Goal: Task Accomplishment & Management: Manage account settings

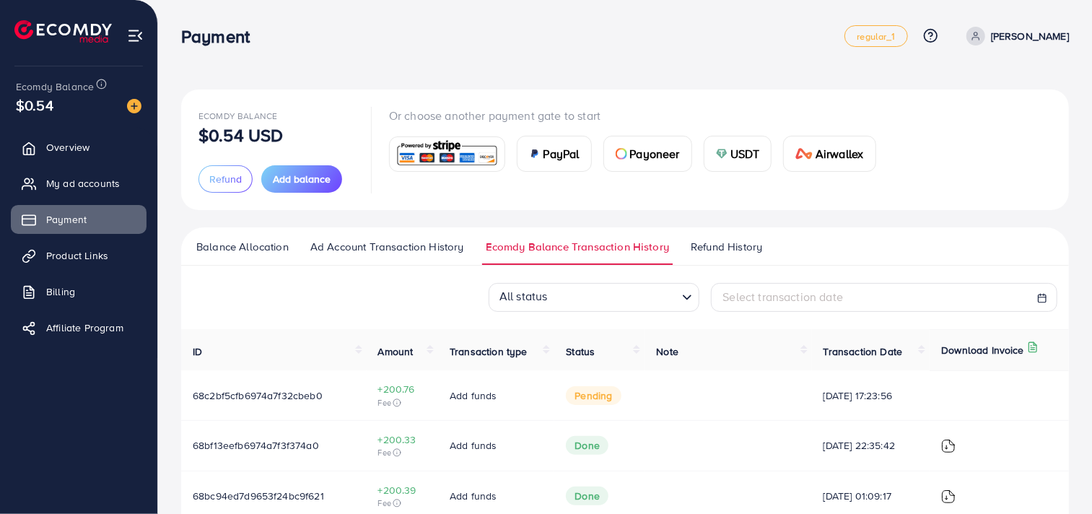
click at [508, 354] on span "Transaction type" at bounding box center [489, 351] width 78 height 14
click at [508, 352] on span "Transaction type" at bounding box center [489, 351] width 78 height 14
click at [123, 194] on link "My ad accounts" at bounding box center [79, 183] width 136 height 29
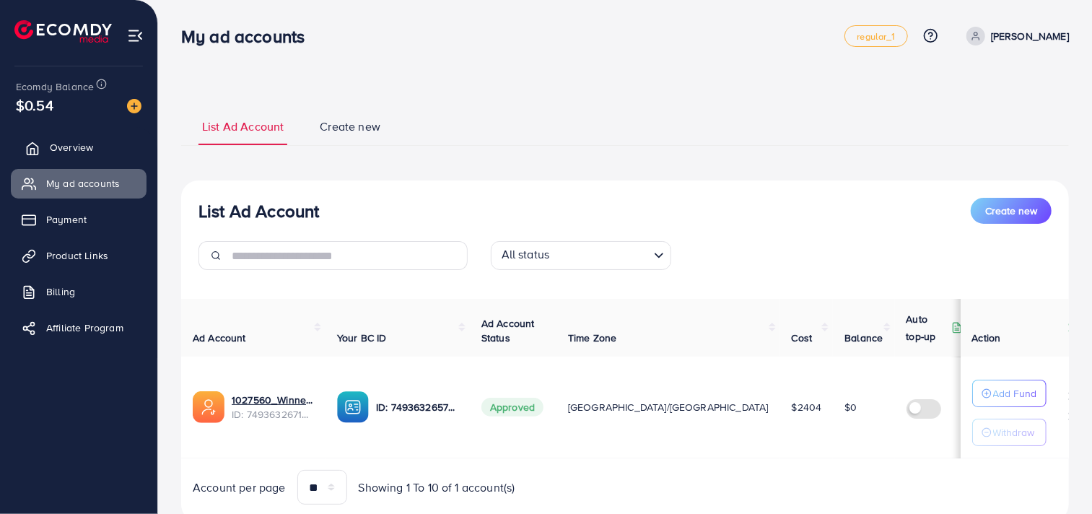
click at [97, 147] on link "Overview" at bounding box center [79, 147] width 136 height 29
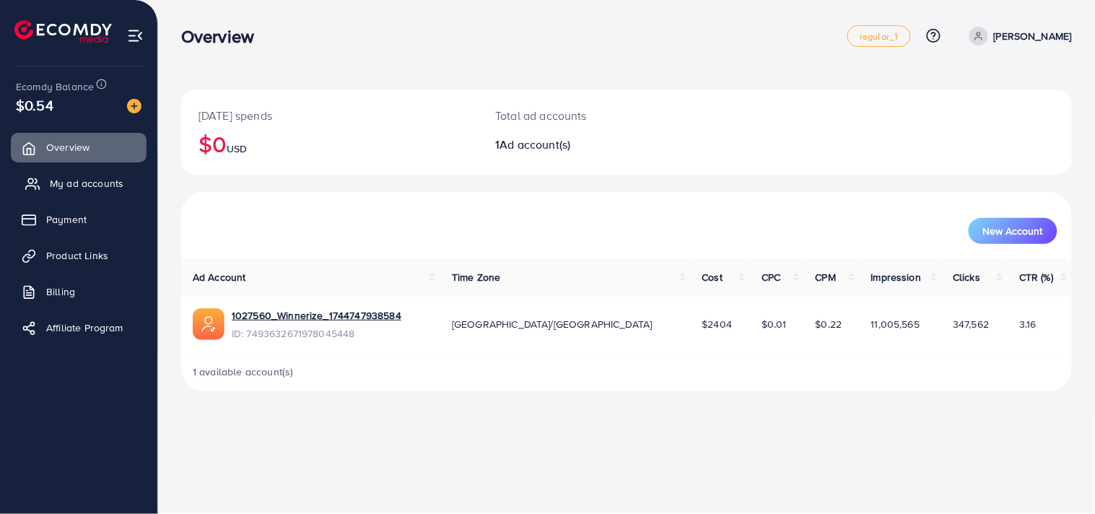
click at [102, 181] on span "My ad accounts" at bounding box center [87, 183] width 74 height 14
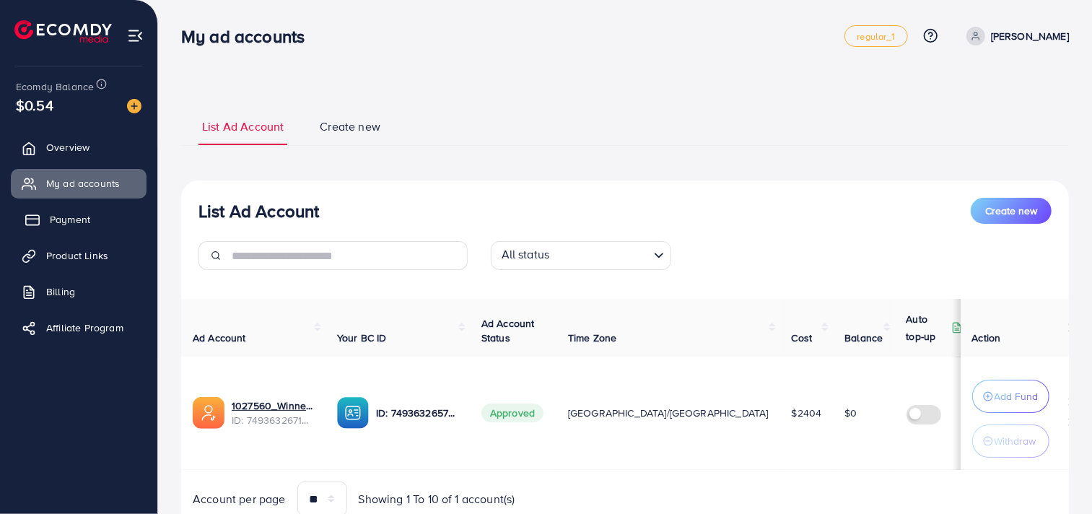
click at [110, 206] on link "Payment" at bounding box center [79, 219] width 136 height 29
